Goal: Information Seeking & Learning: Learn about a topic

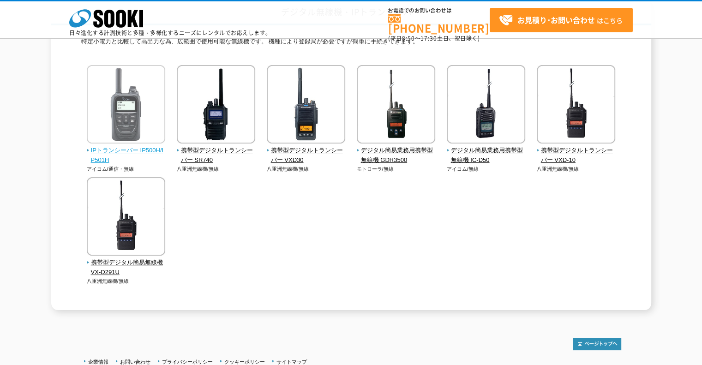
click at [115, 151] on span "IPトランシーバー IP500H/IP501H" at bounding box center [126, 155] width 79 height 19
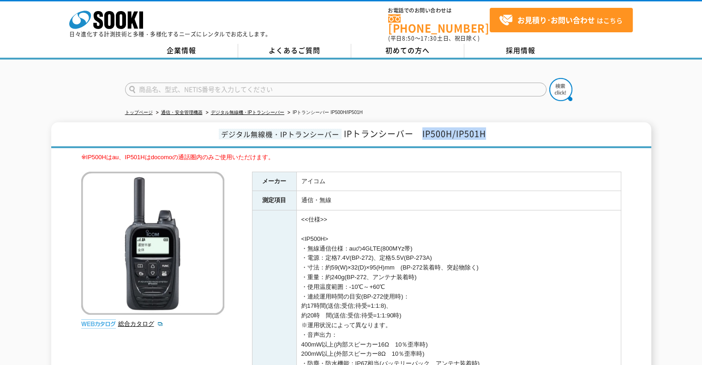
drag, startPoint x: 423, startPoint y: 126, endPoint x: 489, endPoint y: 139, distance: 67.0
click at [489, 139] on h1 "デジタル無線機・IPトランシーバー IPトランシーバー　IP500H/IP501H" at bounding box center [351, 135] width 600 height 26
copy span "IP500H/IP501H"
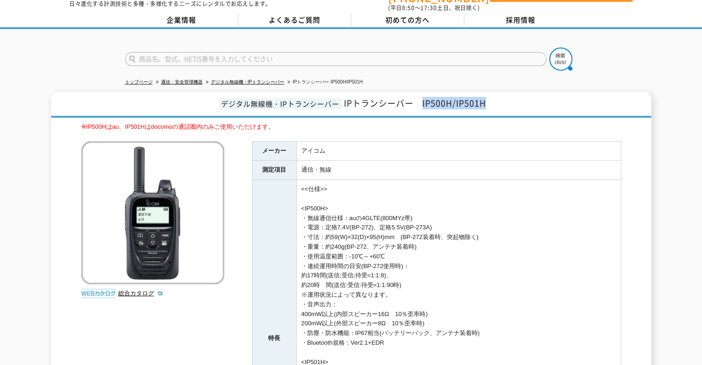
scroll to position [46, 0]
